Goal: Task Accomplishment & Management: Complete application form

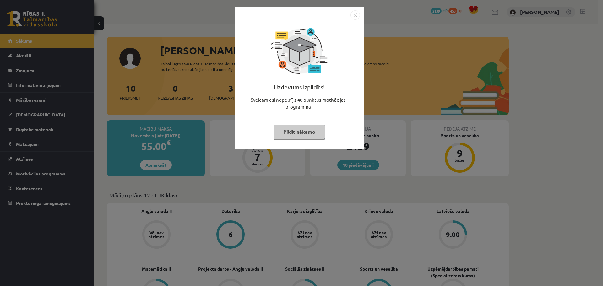
click at [353, 13] on img "Close" at bounding box center [354, 14] width 9 height 9
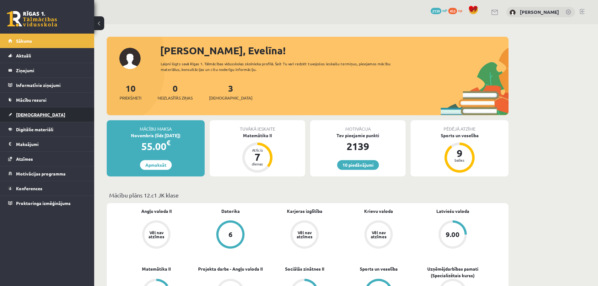
click at [29, 117] on link "[DEMOGRAPHIC_DATA]" at bounding box center [47, 114] width 78 height 14
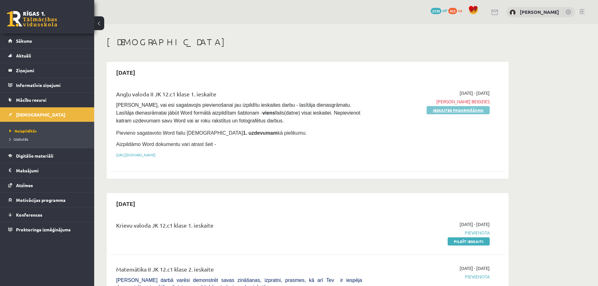
click at [451, 109] on link "Ieskaites pagarināšana" at bounding box center [458, 110] width 63 height 8
click at [451, 109] on link "Pildīt ieskaiti" at bounding box center [469, 110] width 42 height 8
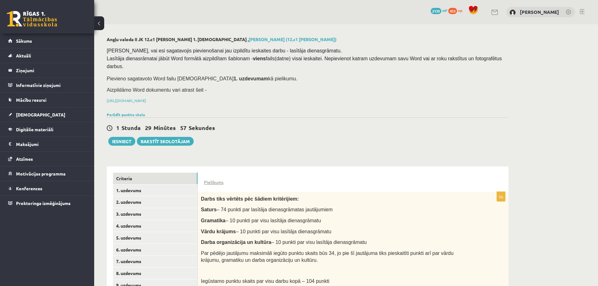
scroll to position [32, 0]
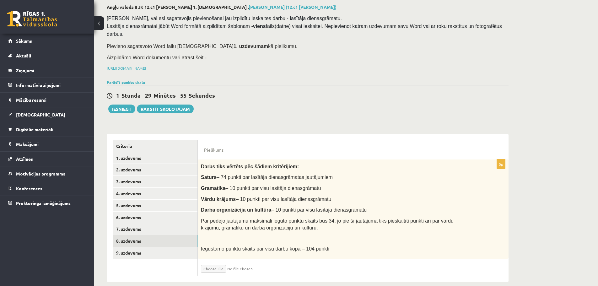
click at [135, 235] on link "8. uzdevums" at bounding box center [155, 241] width 84 height 12
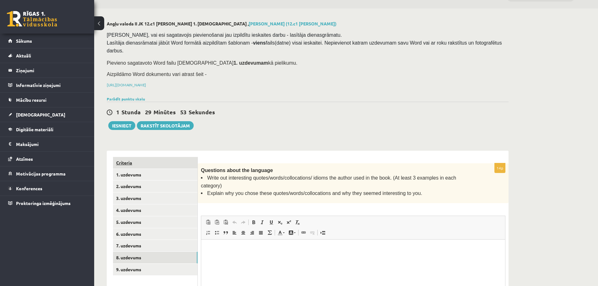
scroll to position [0, 0]
click at [151, 157] on link "Criteria" at bounding box center [155, 163] width 84 height 12
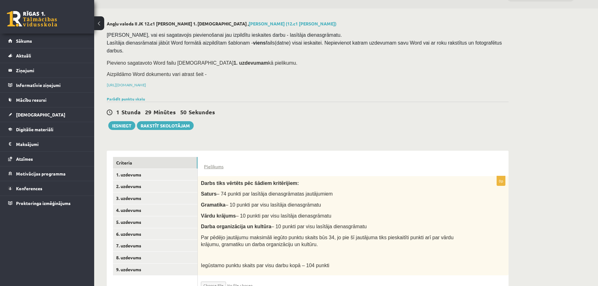
scroll to position [33, 0]
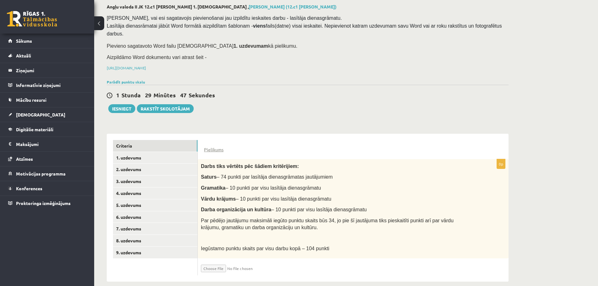
click at [216, 262] on input "file" at bounding box center [238, 267] width 75 height 11
type input "**********"
click at [243, 262] on input "file" at bounding box center [238, 267] width 75 height 11
click at [222, 262] on input "file" at bounding box center [238, 267] width 75 height 11
type input "**********"
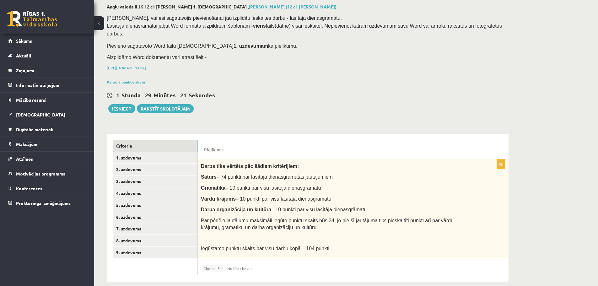
click at [320, 262] on fieldset "Iesniegtā atbilde" at bounding box center [353, 267] width 305 height 11
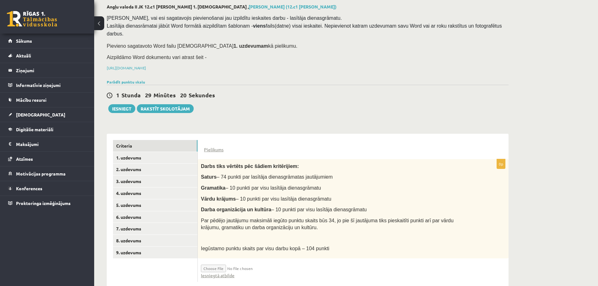
scroll to position [39, 0]
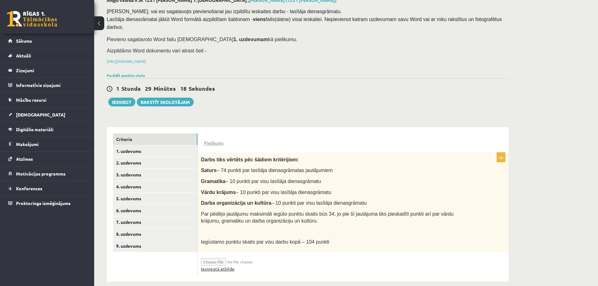
click at [210, 266] on link "Iesniegtā atbilde" at bounding box center [218, 269] width 34 height 7
click at [217, 266] on link "Iesniegtā atbilde" at bounding box center [218, 269] width 34 height 7
click at [118, 98] on button "Iesniegt" at bounding box center [121, 102] width 27 height 9
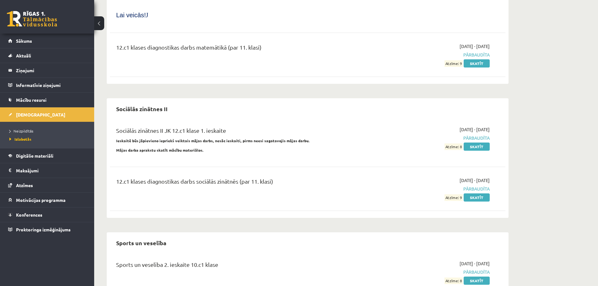
scroll to position [2297, 0]
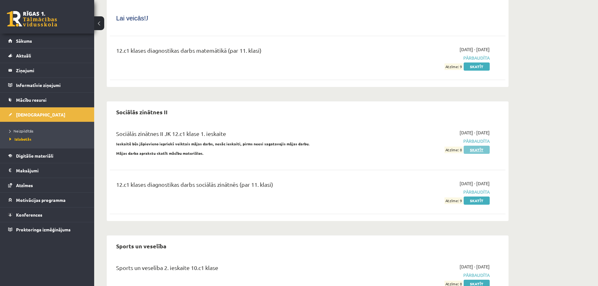
click at [487, 146] on link "Skatīt" at bounding box center [477, 150] width 26 height 8
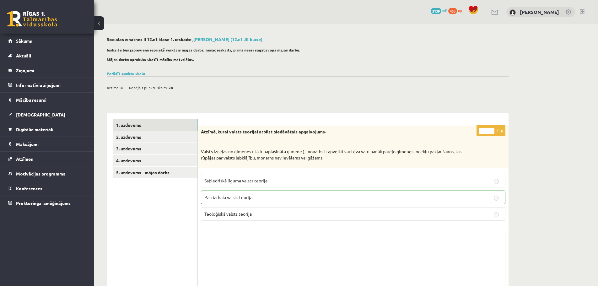
scroll to position [31, 0]
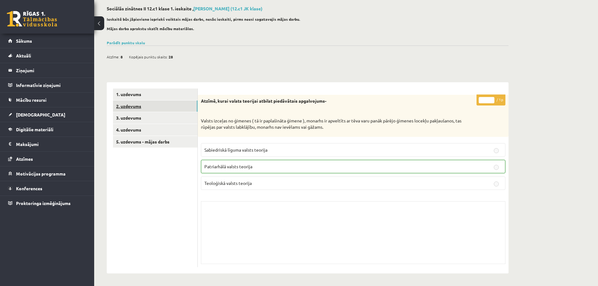
click at [140, 105] on link "2. uzdevums" at bounding box center [155, 107] width 84 height 12
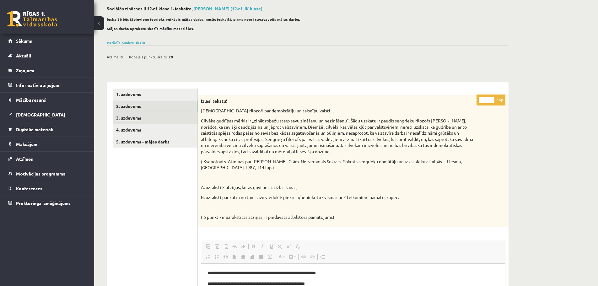
scroll to position [0, 0]
click at [146, 115] on link "3. uzdevums" at bounding box center [155, 118] width 84 height 12
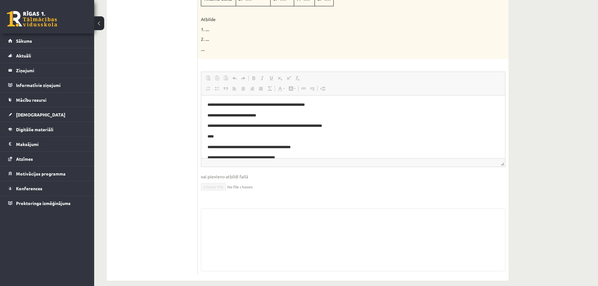
scroll to position [47, 0]
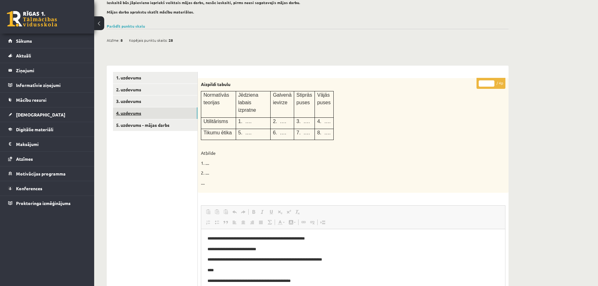
click at [148, 111] on link "4. uzdevums" at bounding box center [155, 113] width 84 height 12
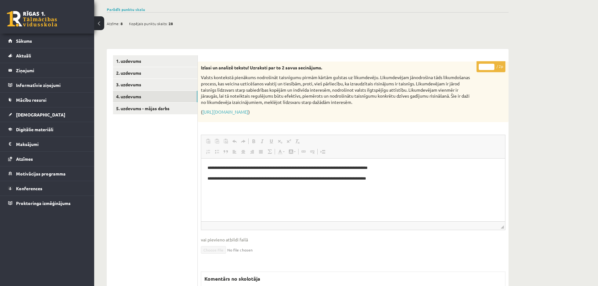
scroll to position [56, 0]
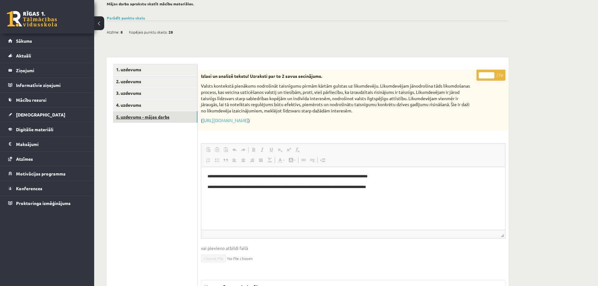
click at [165, 117] on link "5. uzdevums - mājas darbs" at bounding box center [155, 117] width 84 height 12
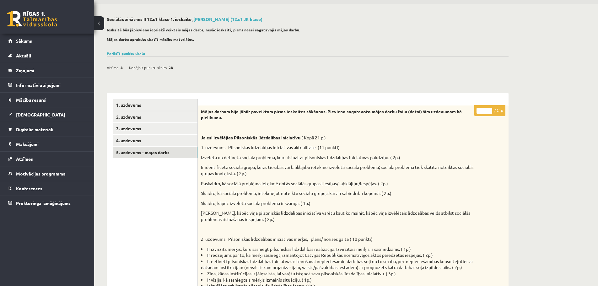
scroll to position [0, 0]
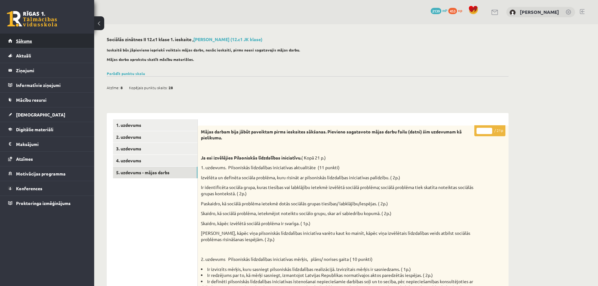
click at [25, 40] on span "Sākums" at bounding box center [24, 41] width 16 height 6
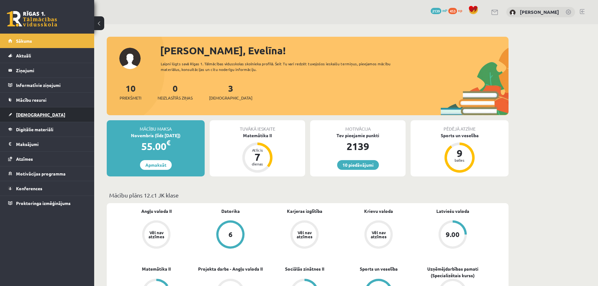
click at [35, 111] on link "[DEMOGRAPHIC_DATA]" at bounding box center [47, 114] width 78 height 14
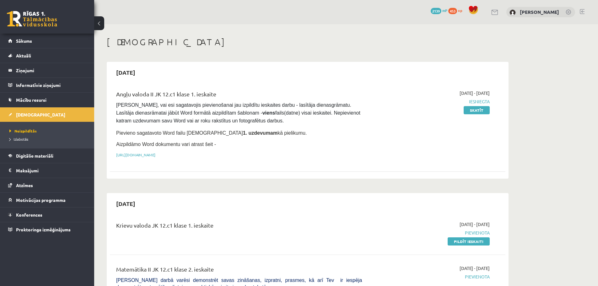
click at [584, 14] on link at bounding box center [582, 11] width 5 height 5
